Goal: Transaction & Acquisition: Book appointment/travel/reservation

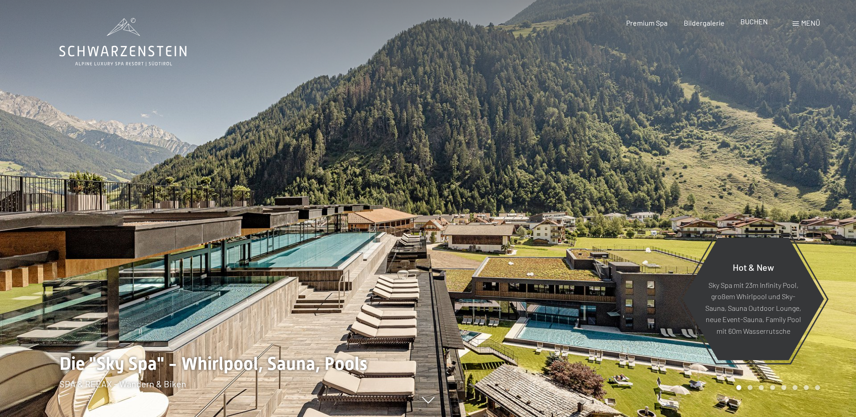
click at [753, 23] on span "BUCHEN" at bounding box center [753, 21] width 27 height 9
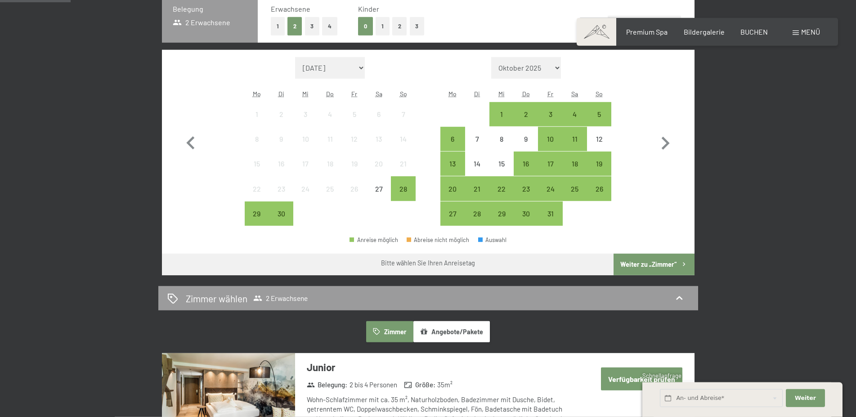
scroll to position [229, 0]
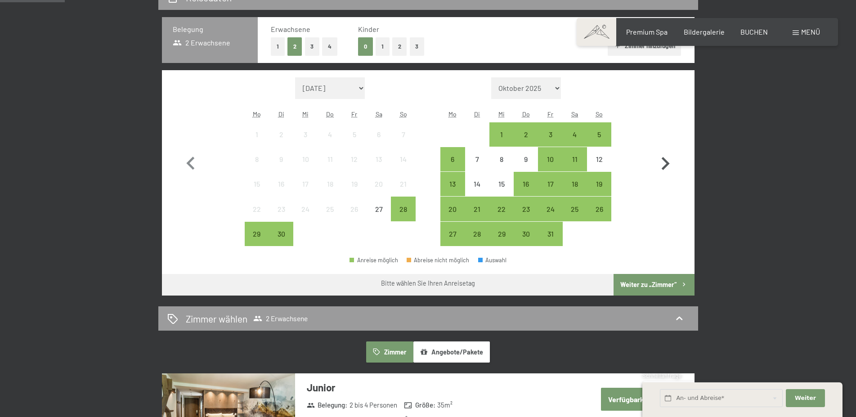
click at [667, 167] on icon "button" at bounding box center [665, 164] width 26 height 26
select select "[DATE]"
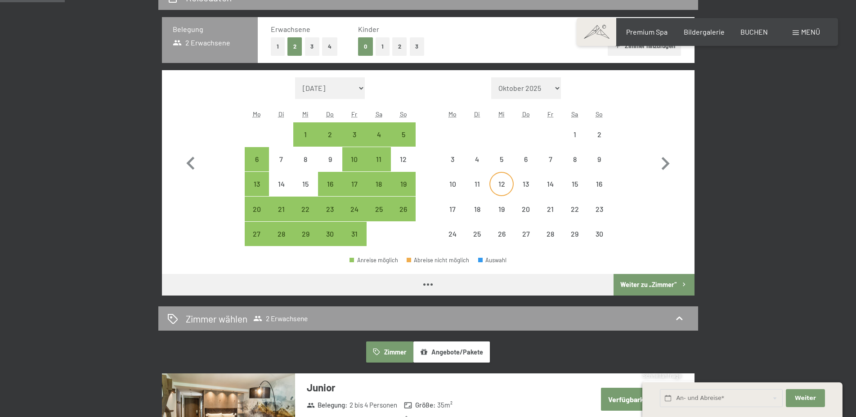
select select "[DATE]"
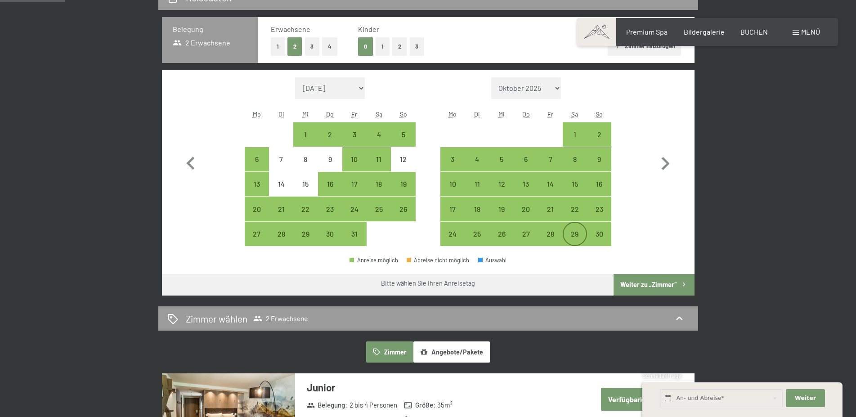
click at [572, 235] on div "29" at bounding box center [575, 241] width 22 height 22
select select "[DATE]"
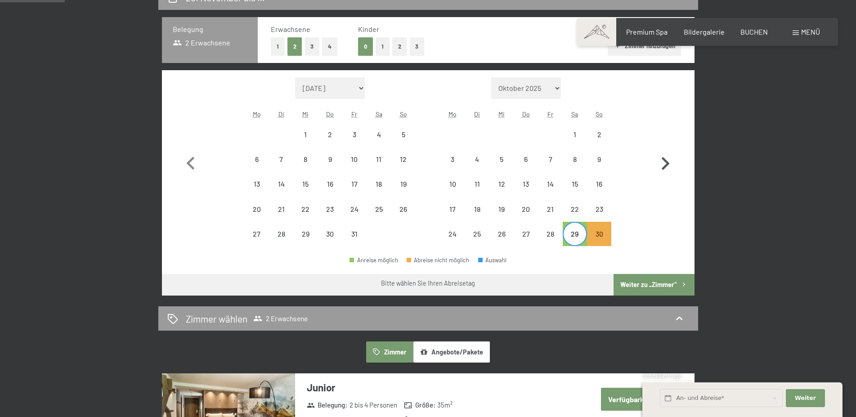
click at [668, 163] on icon "button" at bounding box center [666, 163] width 8 height 13
select select "[DATE]"
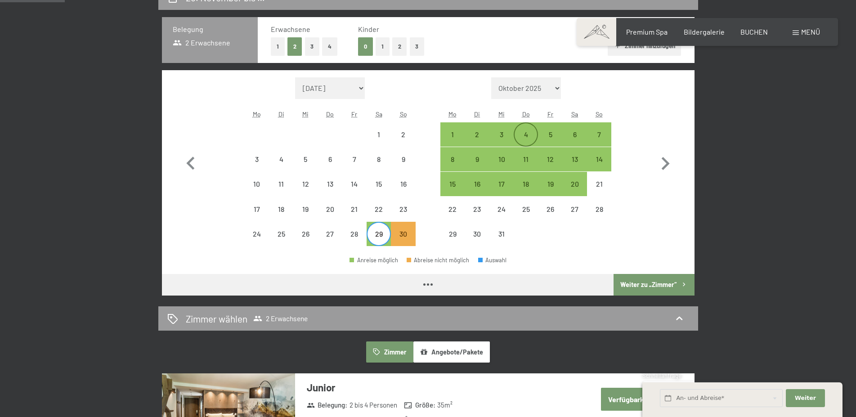
select select "[DATE]"
click at [528, 132] on div "4" at bounding box center [526, 142] width 22 height 22
select select "[DATE]"
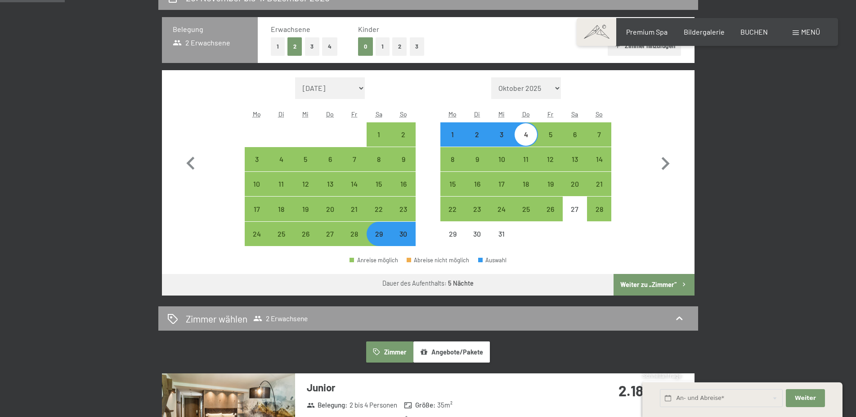
click at [661, 284] on button "Weiter zu „Zimmer“" at bounding box center [654, 285] width 81 height 22
select select "[DATE]"
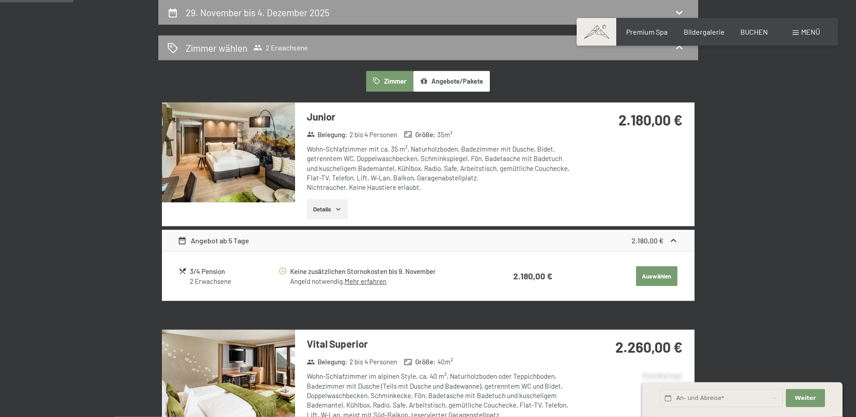
scroll to position [62, 0]
